Goal: Task Accomplishment & Management: Use online tool/utility

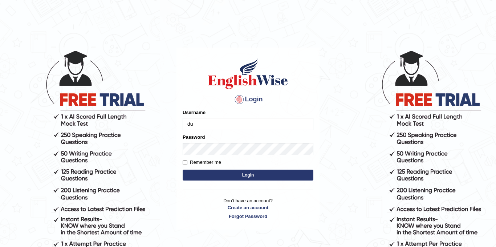
type input "durga_bk"
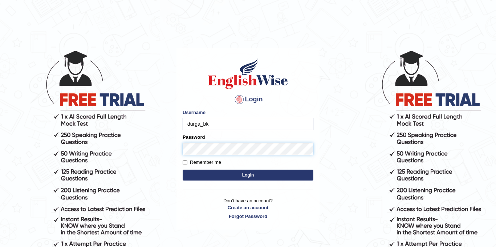
click at [183, 170] on button "Login" at bounding box center [248, 175] width 131 height 11
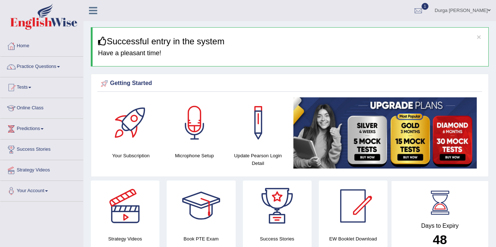
click at [424, 9] on div at bounding box center [418, 10] width 11 height 11
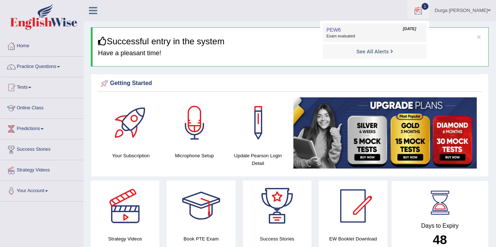
click at [391, 30] on link "PEW6 Sep 1, 2025 Exam evaluated" at bounding box center [375, 32] width 100 height 15
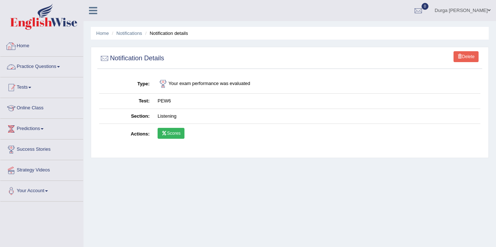
click at [20, 93] on link "Tests" at bounding box center [41, 86] width 83 height 18
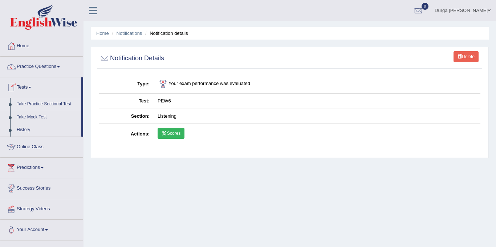
click at [33, 101] on link "Take Practice Sectional Test" at bounding box center [47, 104] width 68 height 13
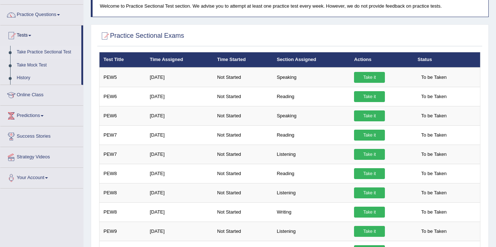
scroll to position [52, 0]
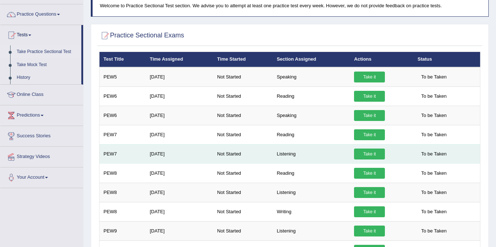
click at [368, 152] on link "Take it" at bounding box center [369, 154] width 31 height 11
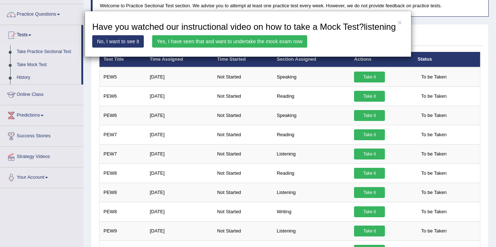
click at [219, 48] on link "Yes, I have seen that and want to undertake the mock exam now" at bounding box center [229, 41] width 155 height 12
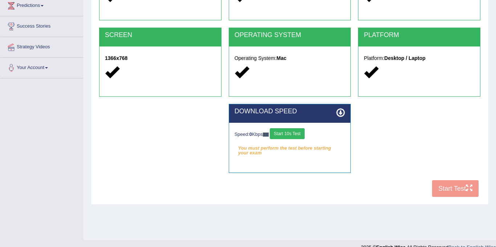
scroll to position [134, 0]
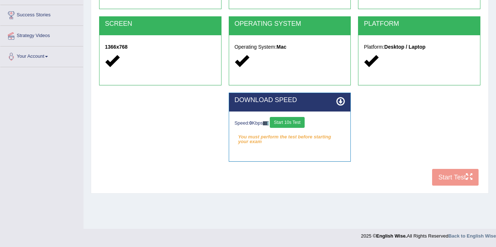
click at [292, 124] on button "Start 10s Test" at bounding box center [287, 122] width 35 height 11
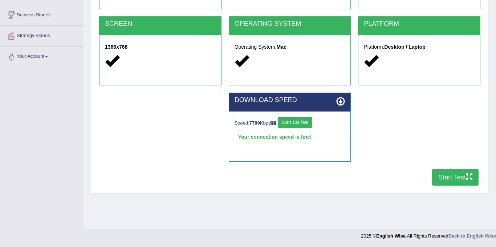
click at [460, 177] on button "Start Test" at bounding box center [455, 177] width 47 height 17
